Goal: Task Accomplishment & Management: Complete application form

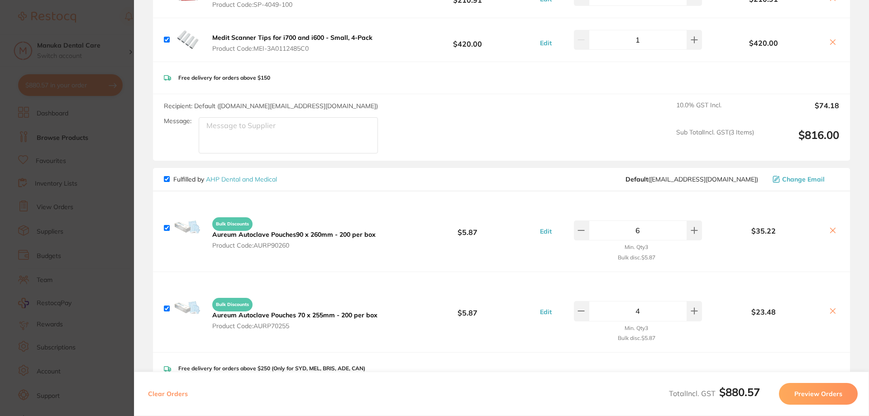
click at [821, 399] on button "Preview Orders" at bounding box center [818, 394] width 79 height 22
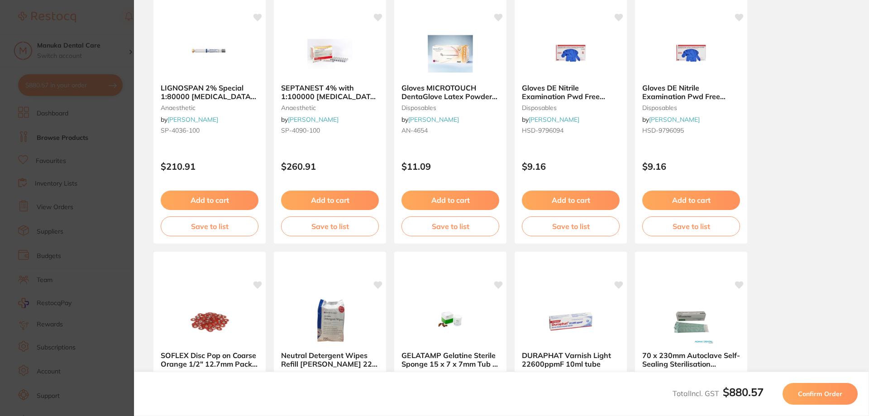
scroll to position [253, 0]
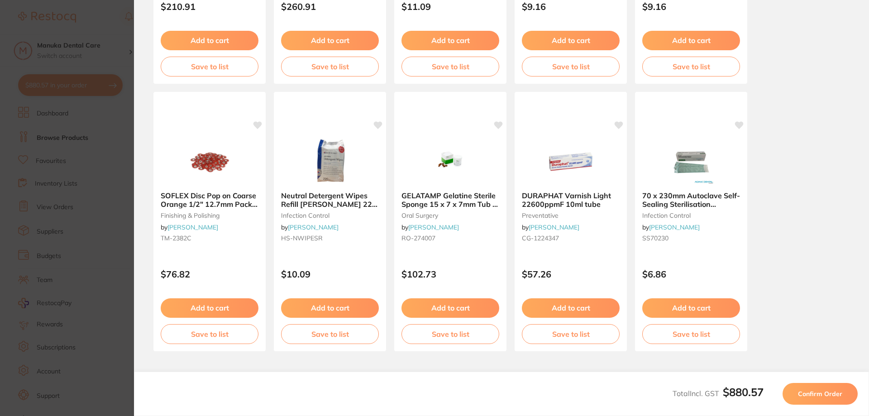
click at [813, 393] on span "Confirm Order" at bounding box center [820, 394] width 44 height 8
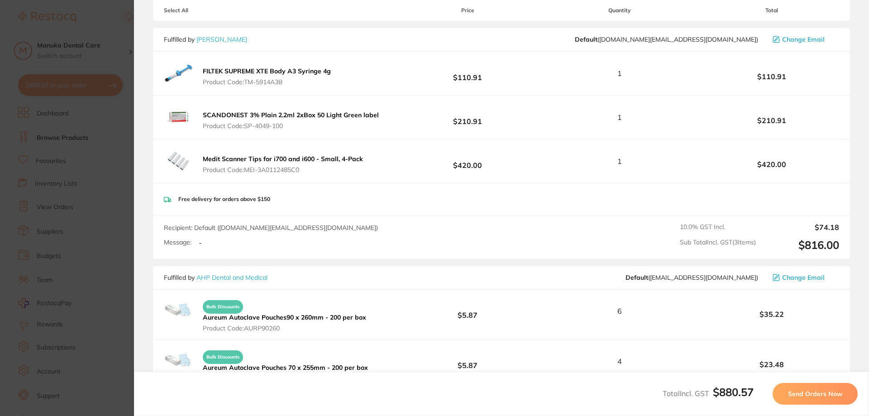
scroll to position [136, 0]
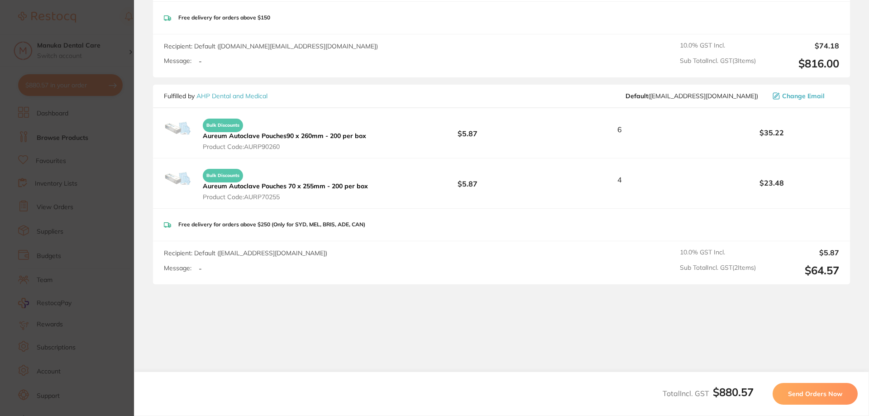
click at [805, 393] on span "Send Orders Now" at bounding box center [815, 394] width 54 height 8
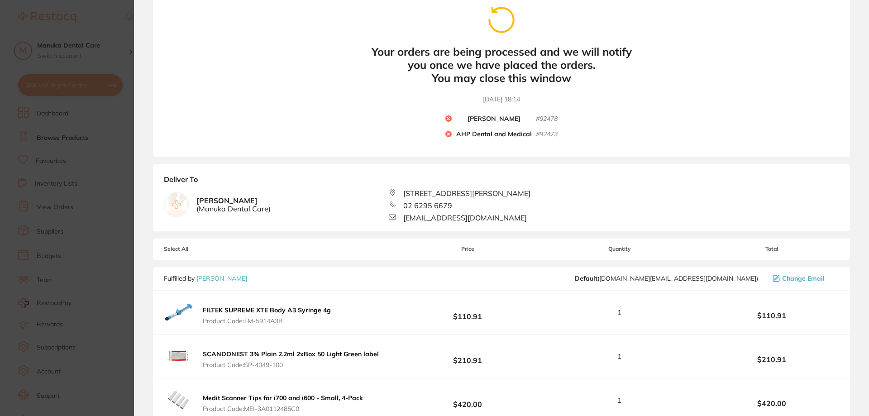
scroll to position [0, 0]
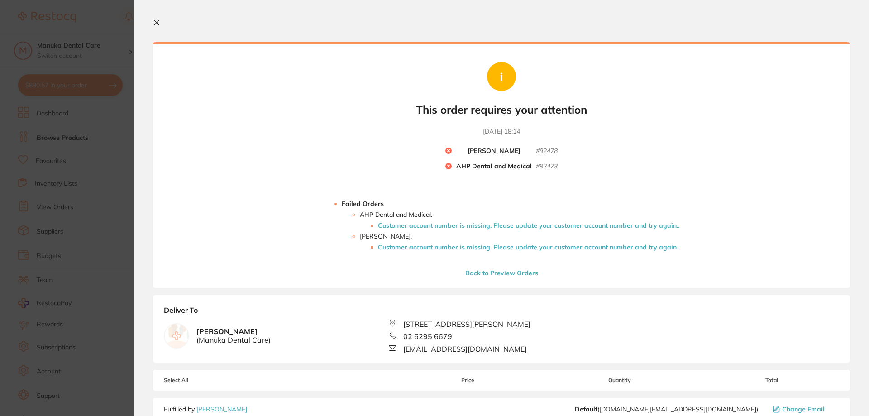
click at [500, 225] on li "Customer account number is missing. Please update your customer account number …" at bounding box center [529, 225] width 302 height 7
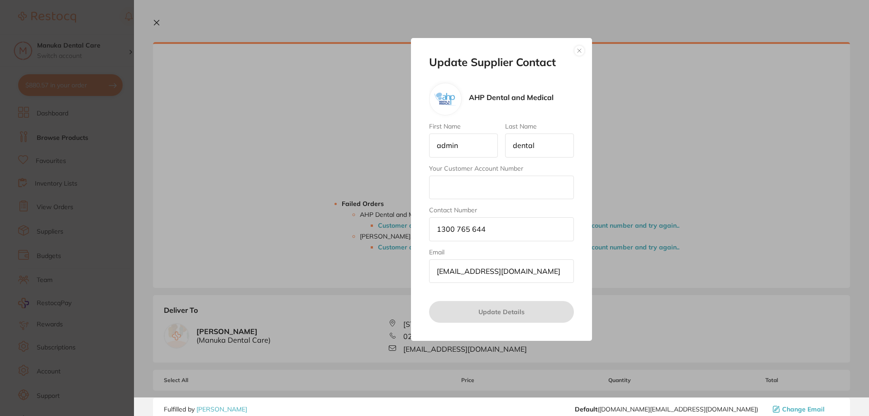
click at [480, 180] on input "Your Customer Account Number" at bounding box center [501, 188] width 145 height 24
drag, startPoint x: 471, startPoint y: 143, endPoint x: 417, endPoint y: 142, distance: 54.3
click at [417, 142] on div "Update Supplier Contact AHP Dental and Medical First Name admin Last Name denta…" at bounding box center [501, 189] width 181 height 303
type input "[PERSON_NAME]"
drag, startPoint x: 556, startPoint y: 149, endPoint x: 472, endPoint y: 150, distance: 84.2
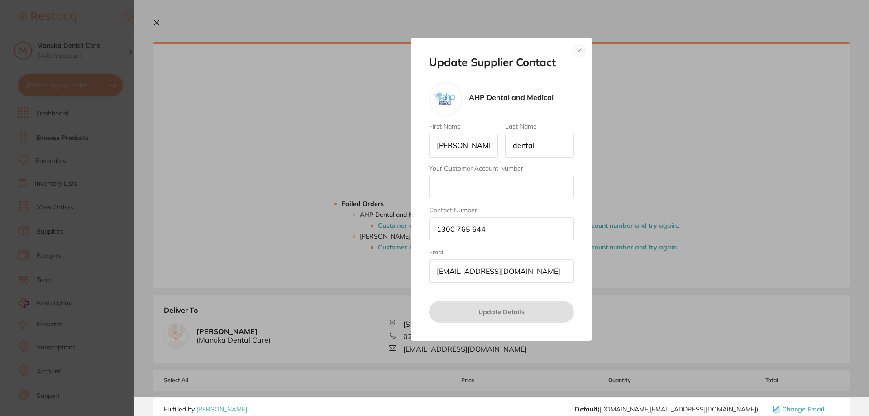
click at [472, 150] on div "First Name [PERSON_NAME] Last Name dental Your Customer Account Number Contact …" at bounding box center [501, 203] width 145 height 160
type input "[PERSON_NAME]"
click at [473, 186] on input "Your Customer Account Number" at bounding box center [501, 188] width 145 height 24
type input "W6539"
click at [503, 233] on input "1300 765 644" at bounding box center [501, 229] width 145 height 24
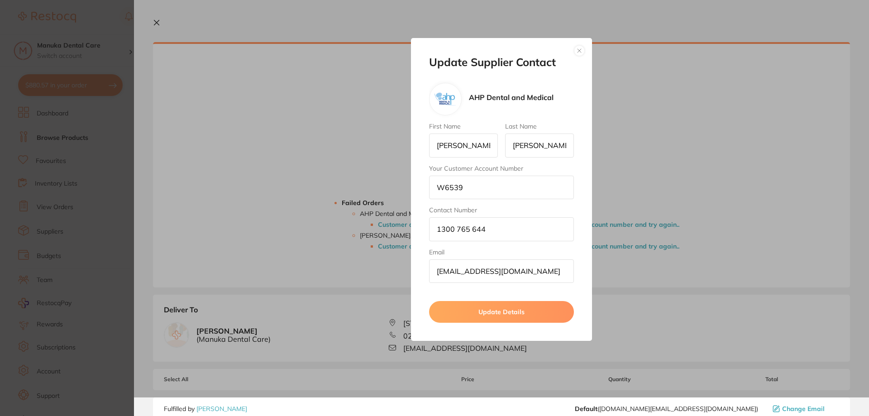
click at [497, 270] on input "[EMAIL_ADDRESS][DOMAIN_NAME]" at bounding box center [501, 271] width 145 height 24
click at [501, 316] on button "Update Details" at bounding box center [501, 312] width 145 height 22
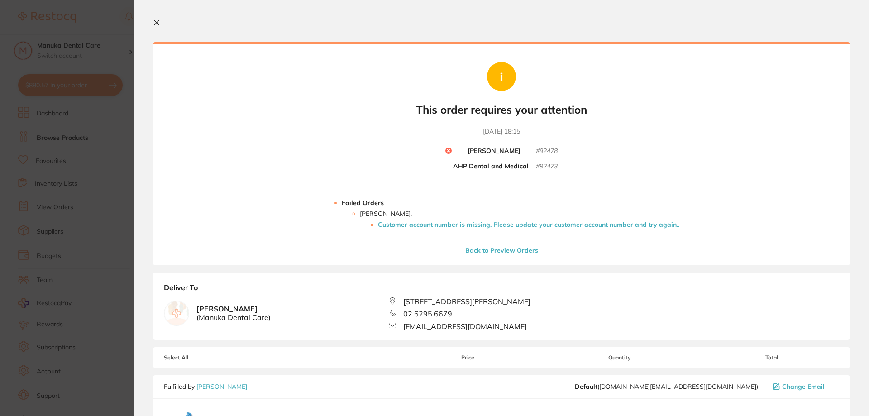
click at [444, 222] on li "Customer account number is missing. Please update your customer account number …" at bounding box center [529, 224] width 302 height 7
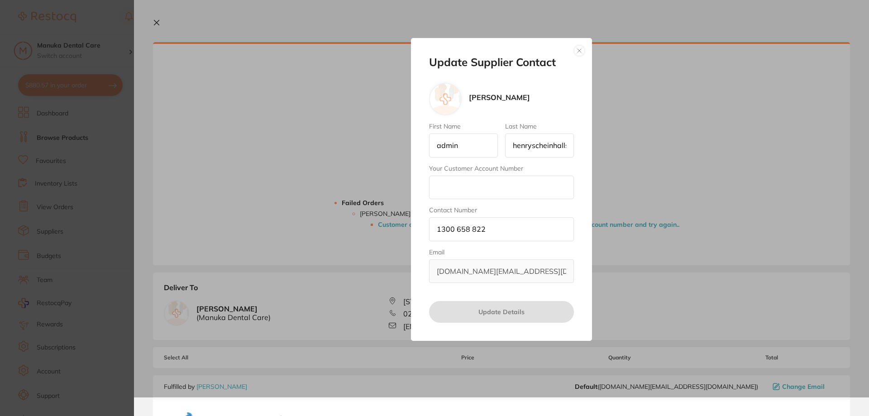
click at [470, 187] on input "Your Customer Account Number" at bounding box center [501, 188] width 145 height 24
drag, startPoint x: 475, startPoint y: 143, endPoint x: 425, endPoint y: 172, distance: 57.8
click at [419, 153] on div "Update Supplier Contact [PERSON_NAME] First Name admin Last Name [PERSON_NAME] …" at bounding box center [501, 189] width 181 height 303
type input "[PERSON_NAME]"
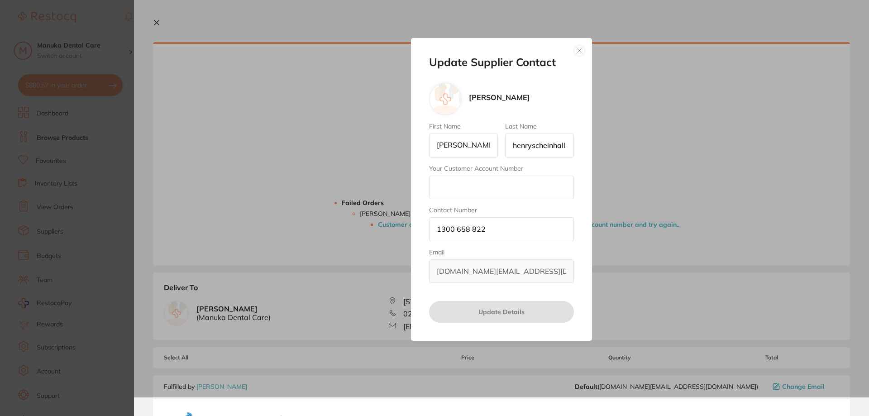
click at [528, 150] on input "henryscheinhalls" at bounding box center [539, 146] width 69 height 24
drag, startPoint x: 512, startPoint y: 144, endPoint x: 673, endPoint y: 162, distance: 162.6
click at [673, 162] on div "Update Supplier Contact [PERSON_NAME] First Name [PERSON_NAME] Last Name henrys…" at bounding box center [501, 189] width 735 height 416
type input "[PERSON_NAME]"
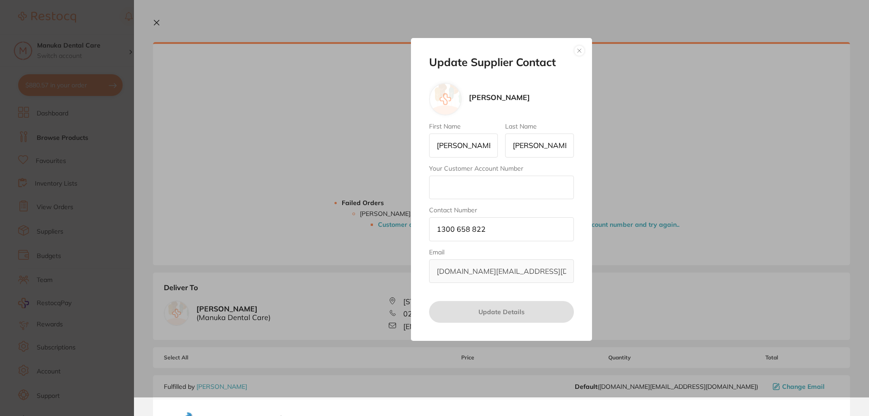
click at [477, 183] on input "Your Customer Account Number" at bounding box center [501, 188] width 145 height 24
type input "2JC001"
click at [505, 313] on button "Update Details" at bounding box center [501, 312] width 145 height 22
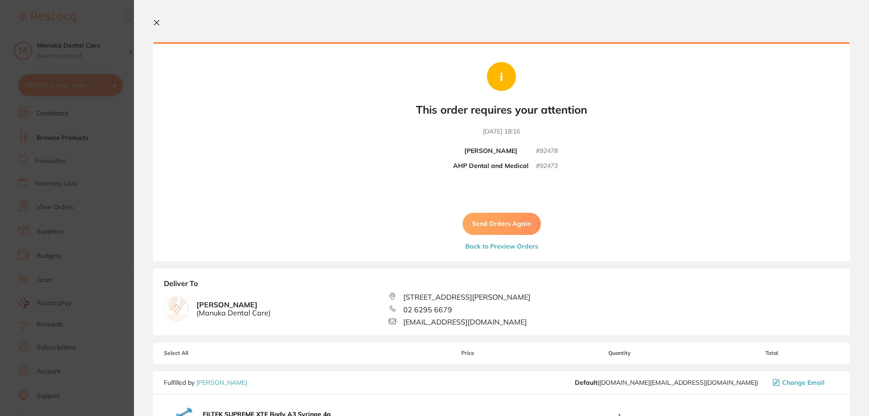
click at [421, 192] on div "Your orders are being processed and we will notify you once we have placed the …" at bounding box center [501, 151] width 697 height 219
click at [494, 226] on button "Send Orders Again" at bounding box center [502, 224] width 78 height 22
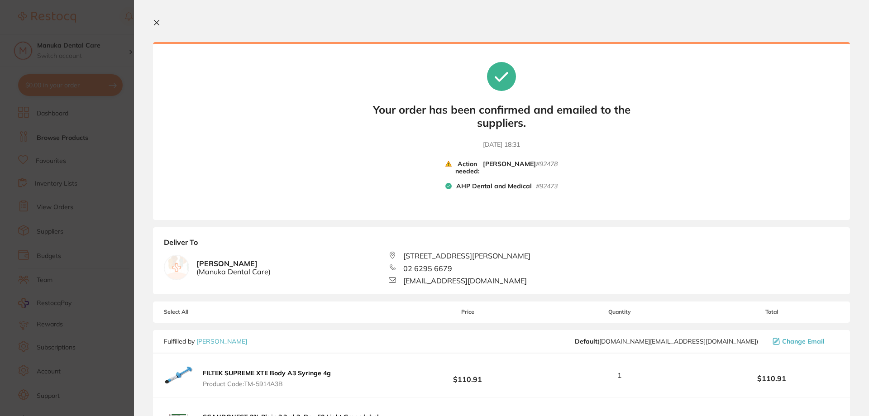
click at [446, 381] on b "$110.91" at bounding box center [467, 375] width 135 height 17
